Goal: Task Accomplishment & Management: Manage account settings

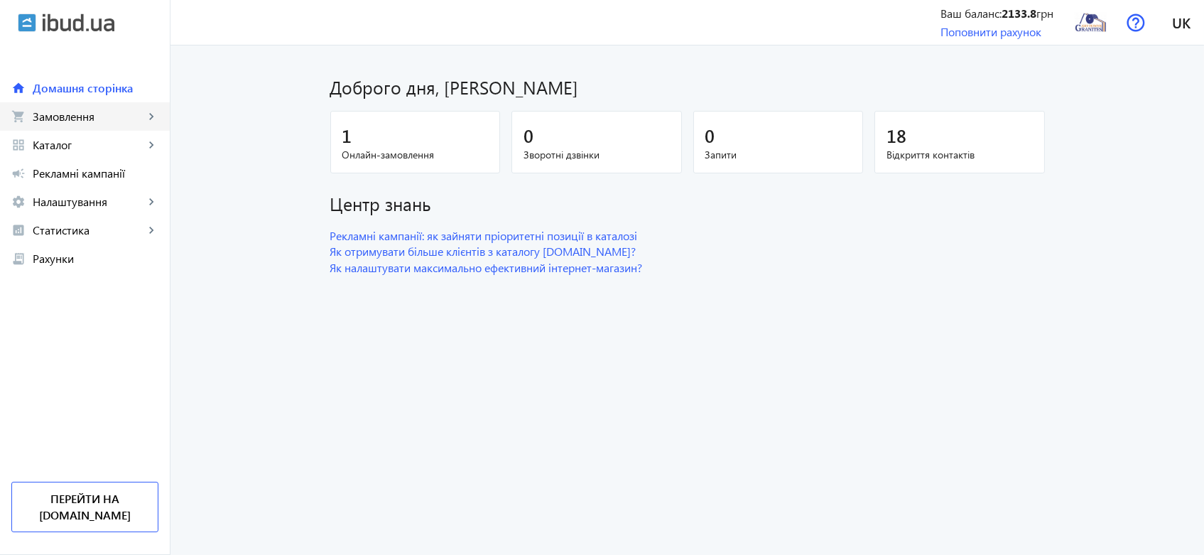
click at [65, 114] on span "Замовлення" at bounding box center [89, 116] width 112 height 14
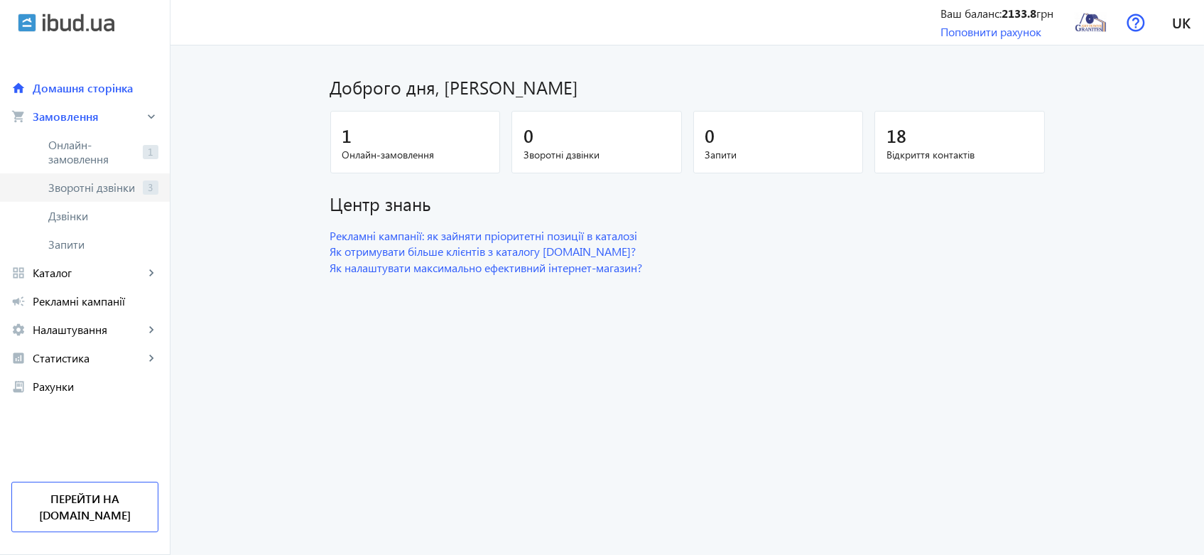
click at [79, 186] on span "Зворотні дзвінки" at bounding box center [92, 187] width 89 height 14
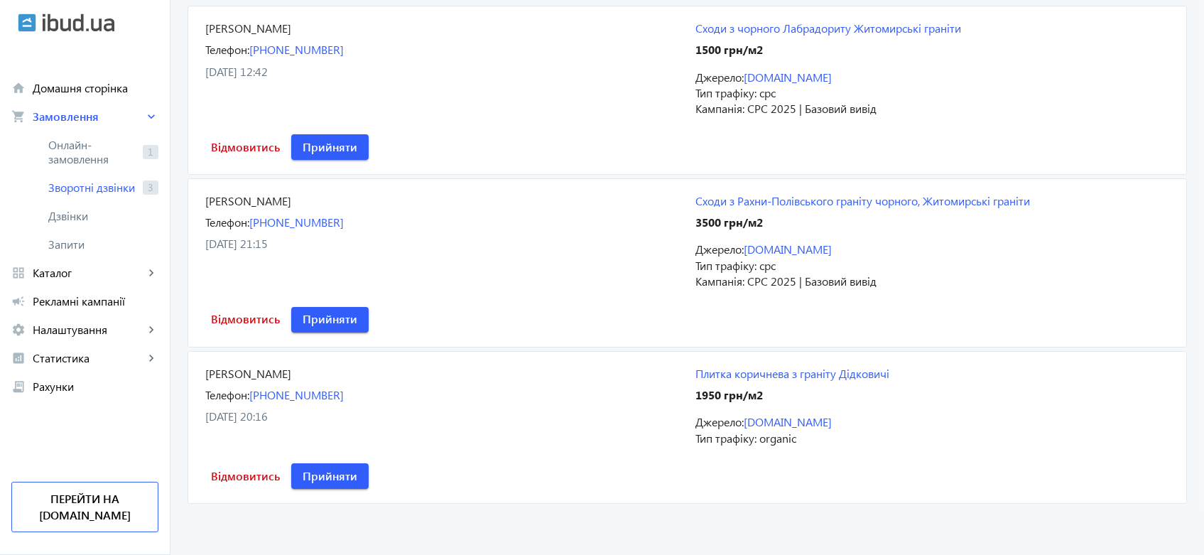
scroll to position [56, 0]
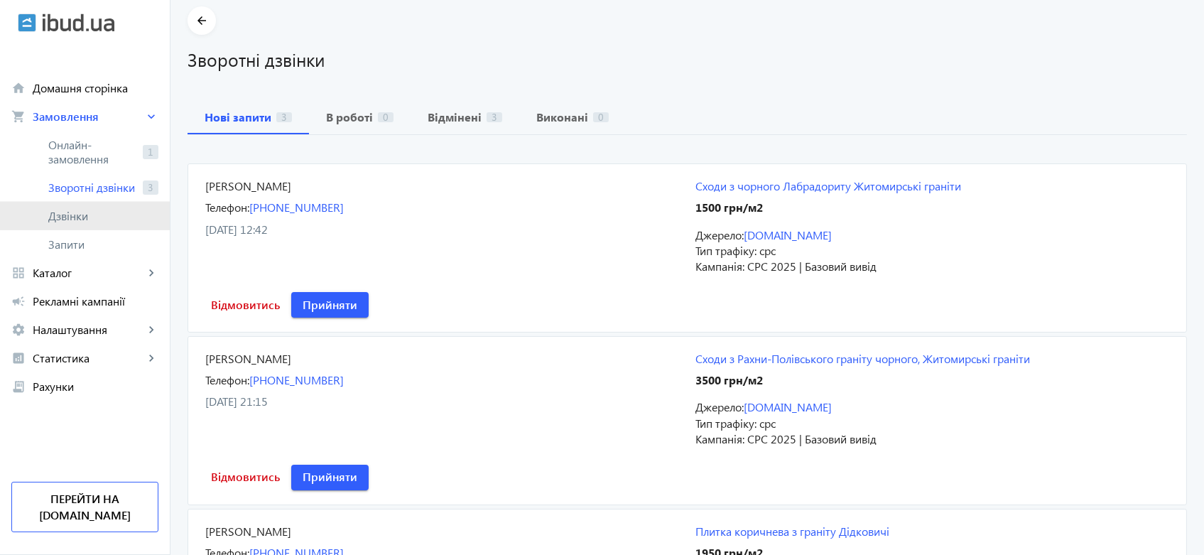
click at [67, 214] on span "Дзвінки" at bounding box center [103, 216] width 110 height 14
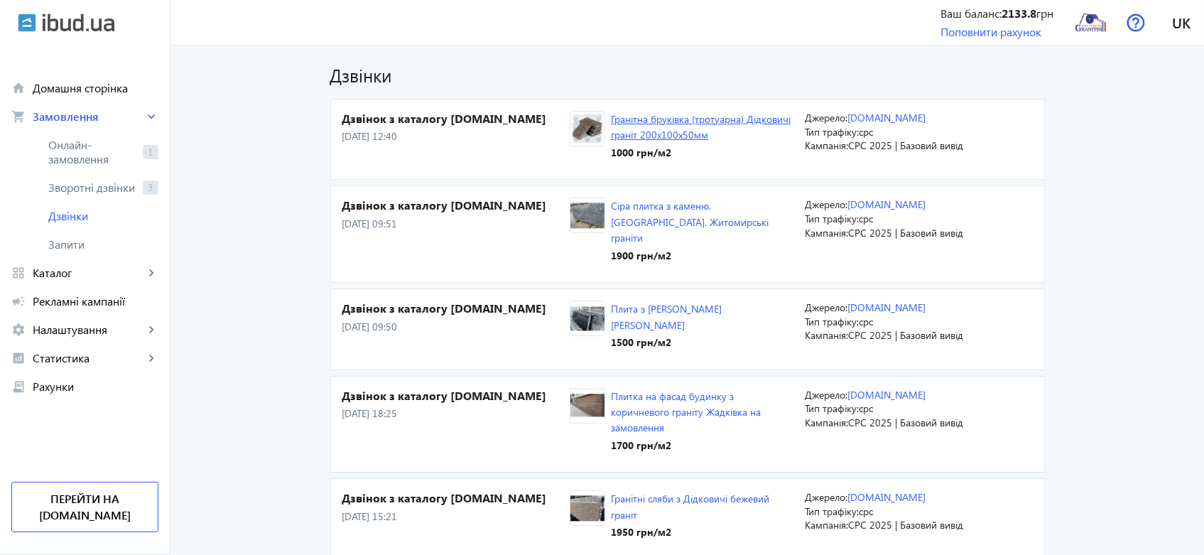
click at [683, 124] on link "Гранітна бруківка (тротуарна) Дідковичі граніт 200х100х50мм" at bounding box center [701, 126] width 180 height 29
click at [633, 119] on link "Гранітна бруківка (тротуарна) Дідковичі граніт 200х100х50мм" at bounding box center [701, 126] width 180 height 29
